Goal: Find specific page/section: Find specific page/section

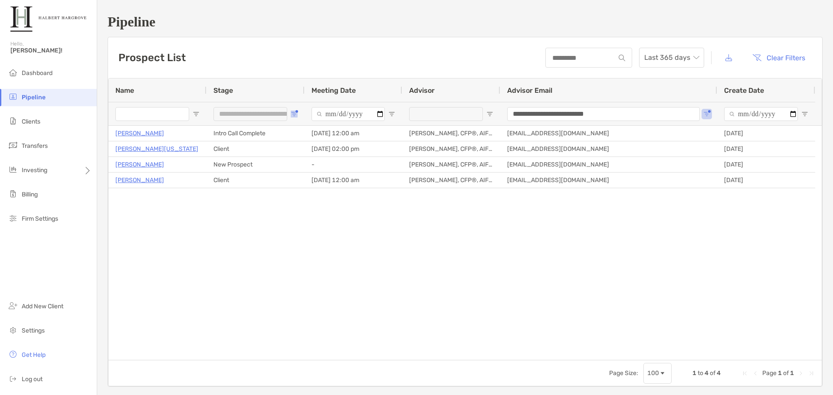
click at [296, 113] on button "Open Filter Menu" at bounding box center [294, 114] width 7 height 7
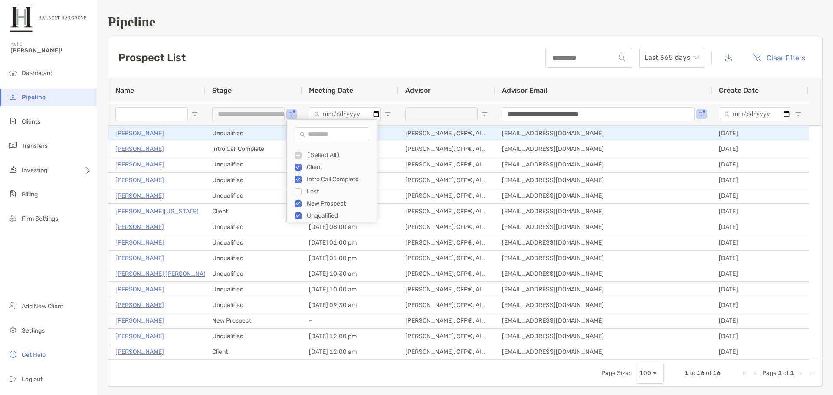
click at [139, 134] on p "[PERSON_NAME]" at bounding box center [139, 133] width 49 height 11
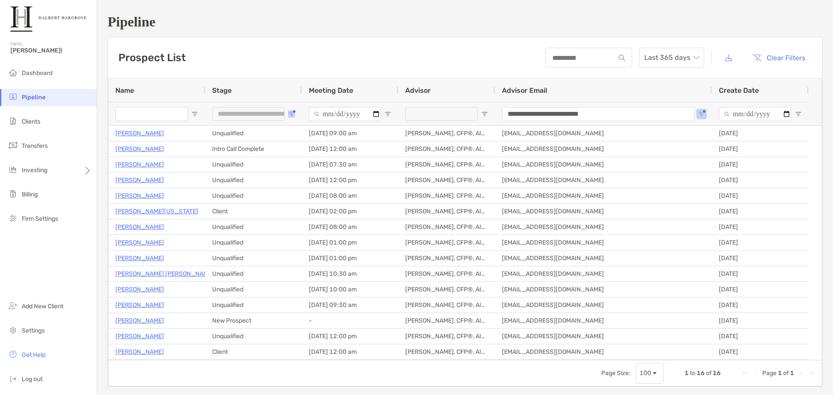
click at [291, 114] on span "Open Filter Menu" at bounding box center [291, 114] width 7 height 7
type input "**********"
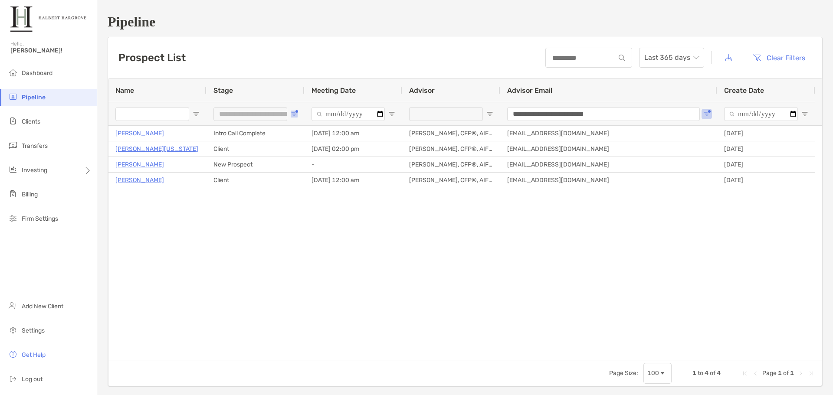
click at [291, 113] on span "Open Filter Menu" at bounding box center [294, 114] width 7 height 7
click at [425, 46] on div "Prospect List Last 365 days Clear Filters" at bounding box center [465, 57] width 714 height 41
